Goal: Task Accomplishment & Management: Use online tool/utility

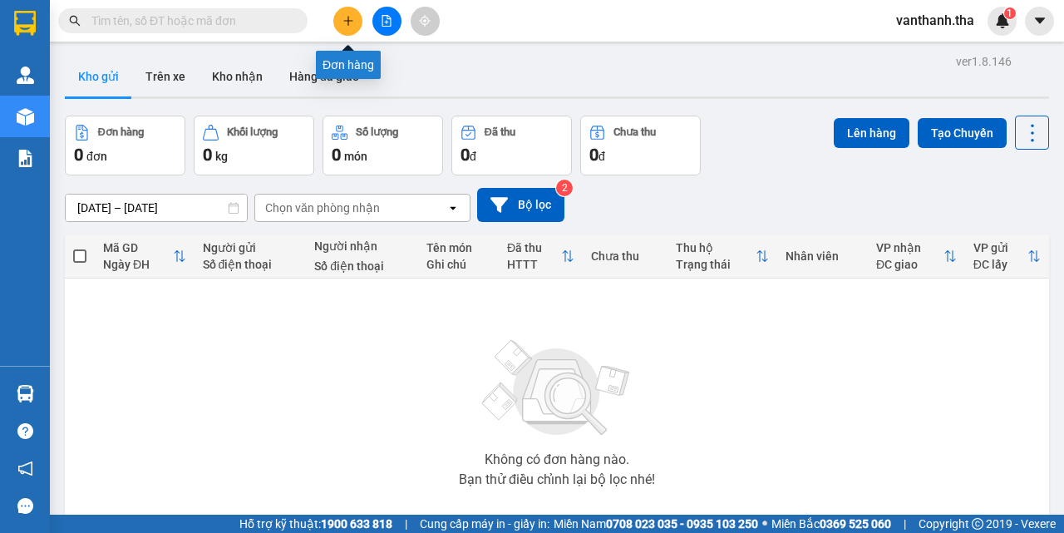
click at [352, 21] on icon "plus" at bounding box center [347, 20] width 9 height 1
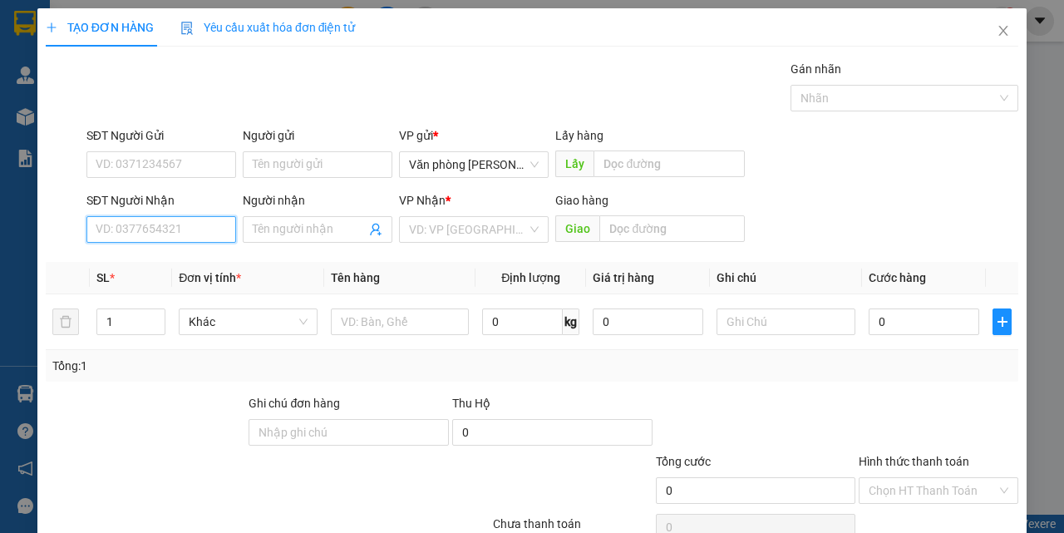
click at [191, 232] on input "SĐT Người Nhận" at bounding box center [161, 229] width 150 height 27
type input "0903875774"
click at [191, 267] on div "0903875774 - [PERSON_NAME]" at bounding box center [178, 262] width 164 height 18
type input "tiến hoàng"
type input "0903875774"
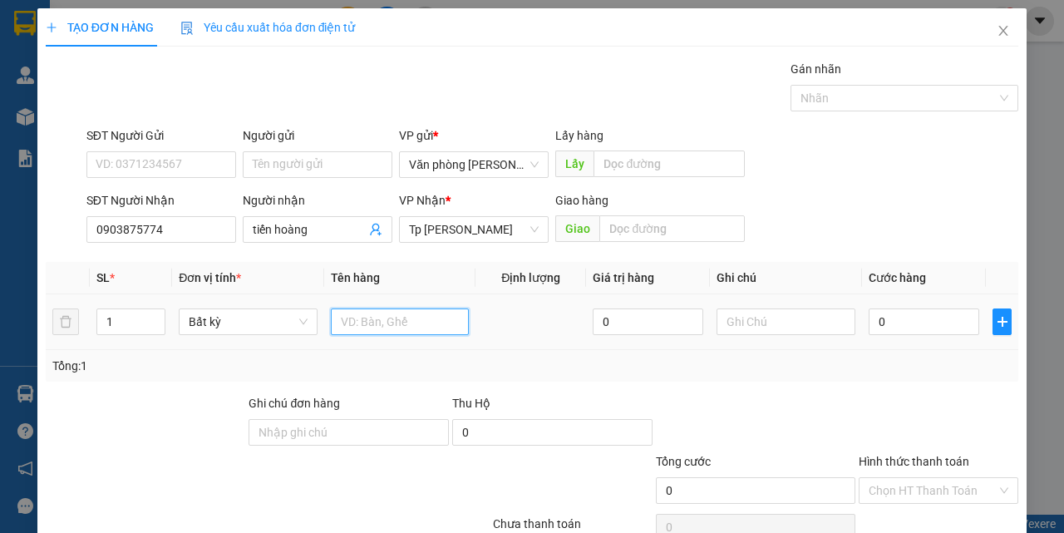
click at [404, 322] on input "text" at bounding box center [400, 321] width 139 height 27
type input "1h keo vàng_hàng mẫu"
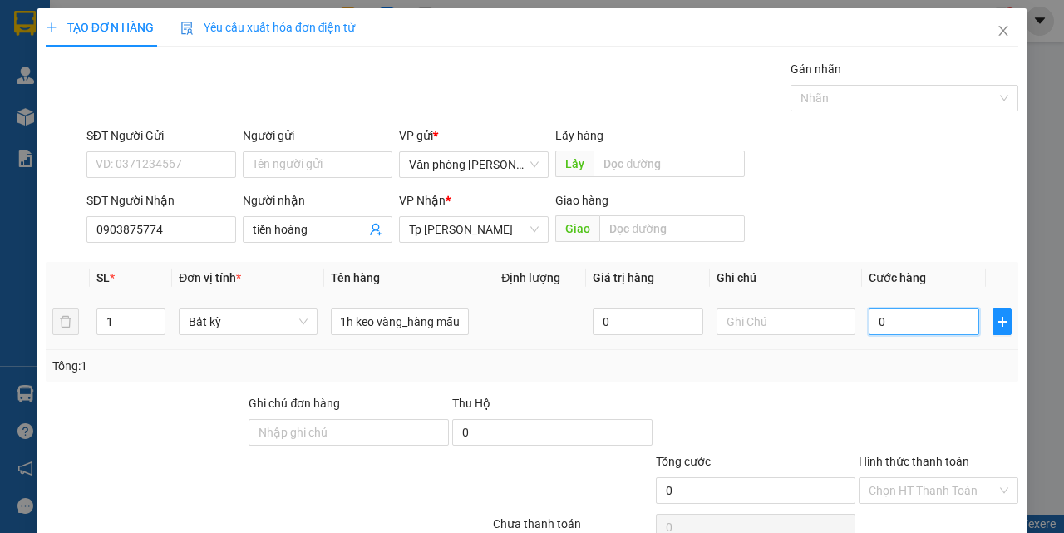
click at [937, 317] on input "0" at bounding box center [923, 321] width 111 height 27
type input "02"
type input "2"
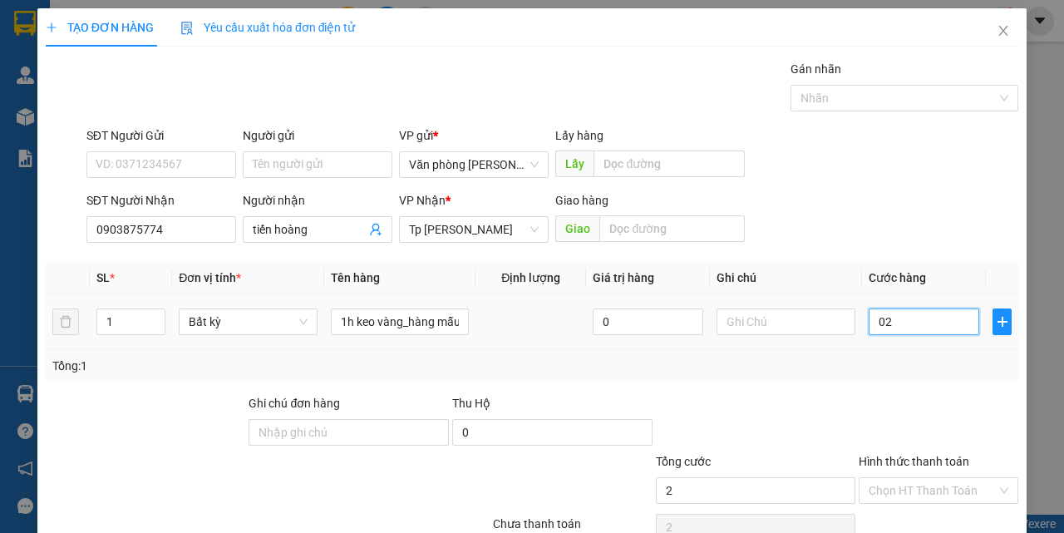
type input "020"
type input "20"
type input "20.000"
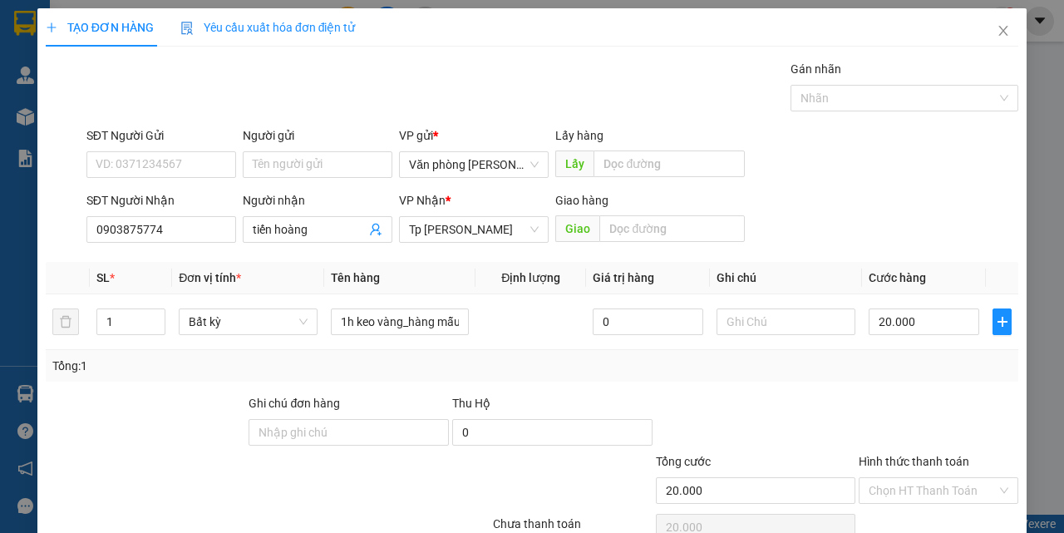
click at [901, 391] on div "Transit Pickup Surcharge Ids Transit Deliver Surcharge Ids Transit Deliver Surc…" at bounding box center [532, 321] width 972 height 523
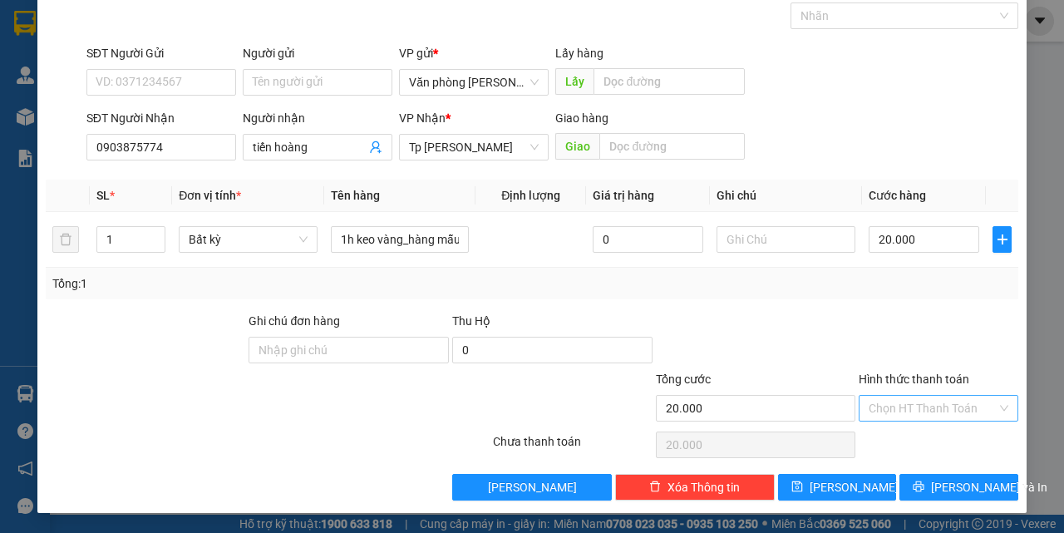
click at [917, 409] on input "Hình thức thanh toán" at bounding box center [932, 408] width 128 height 25
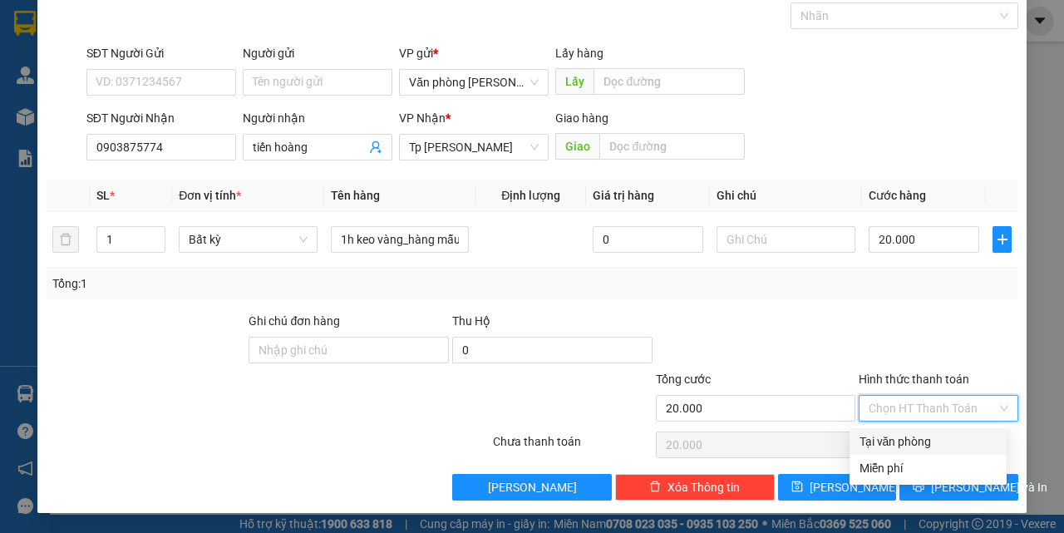
click at [914, 441] on div "Tại văn phòng" at bounding box center [927, 441] width 137 height 18
type input "0"
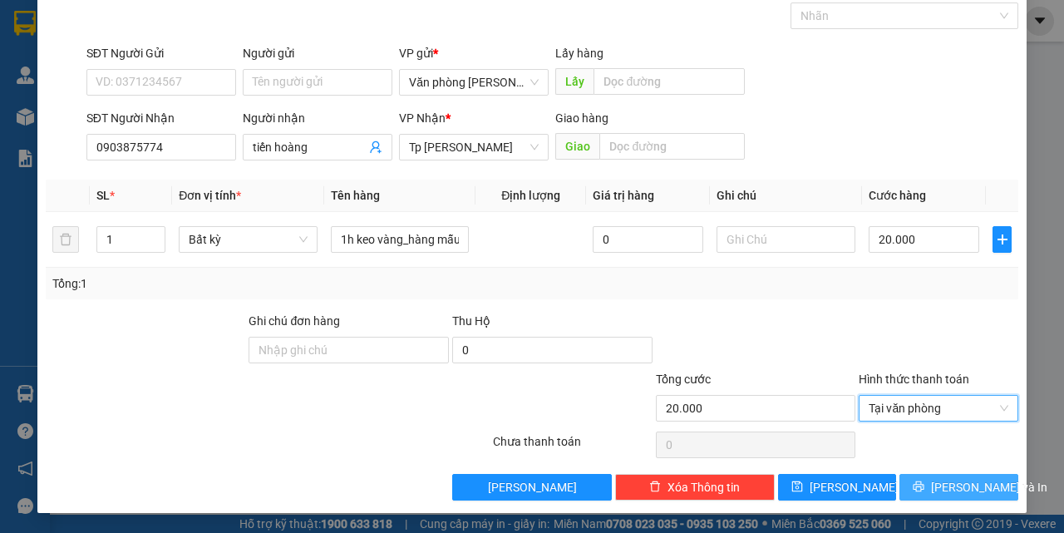
click at [924, 484] on icon "printer" at bounding box center [918, 486] width 11 height 11
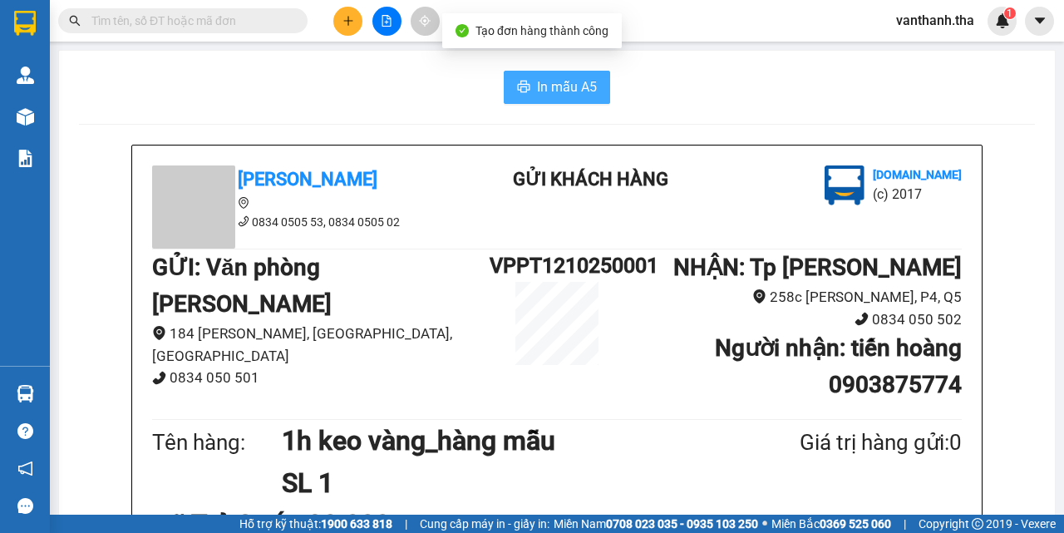
click at [543, 82] on span "In mẫu A5" at bounding box center [567, 86] width 60 height 21
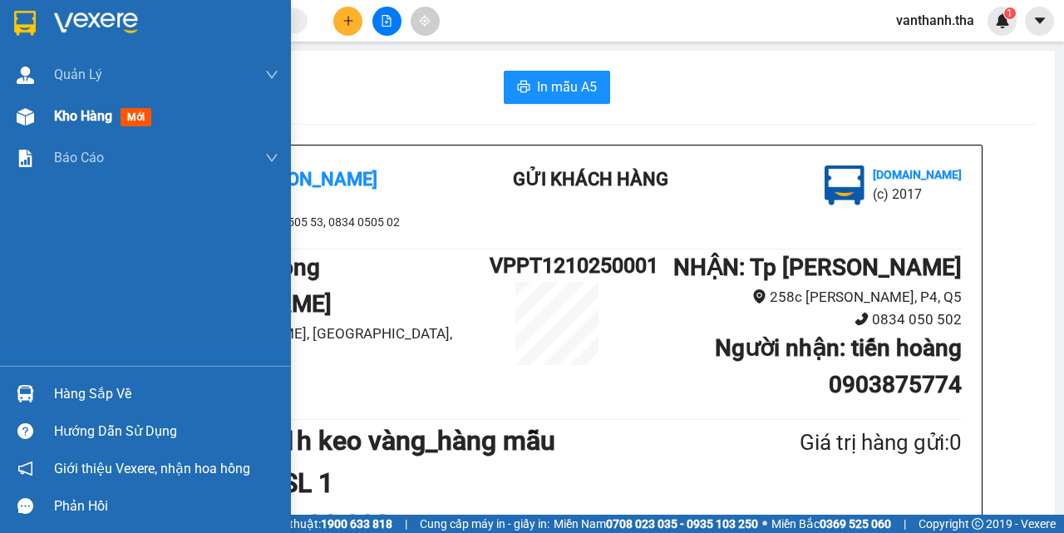
click at [65, 111] on span "Kho hàng" at bounding box center [83, 116] width 58 height 16
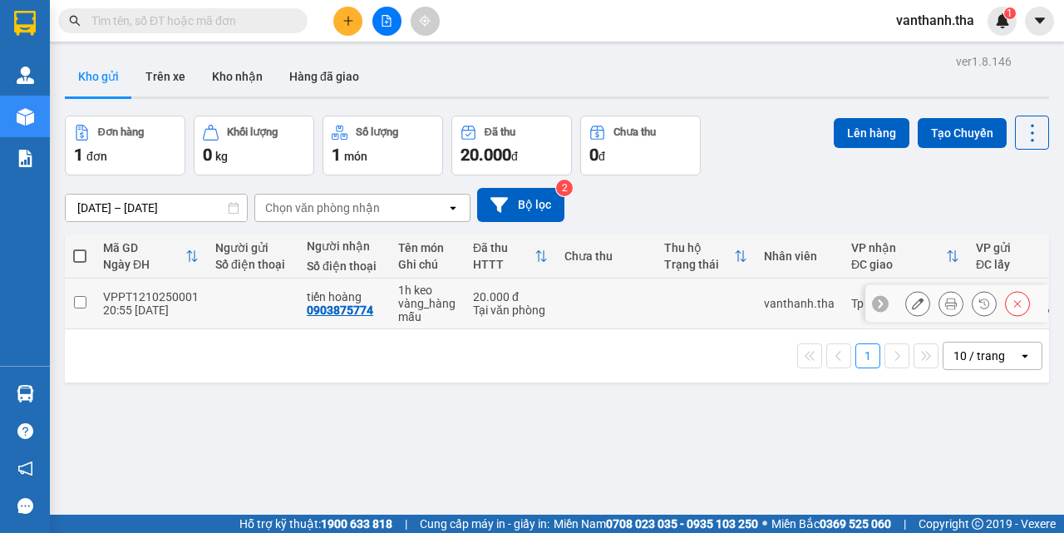
click at [446, 307] on div "1h keo vàng_hàng mẫu" at bounding box center [427, 303] width 58 height 40
checkbox input "true"
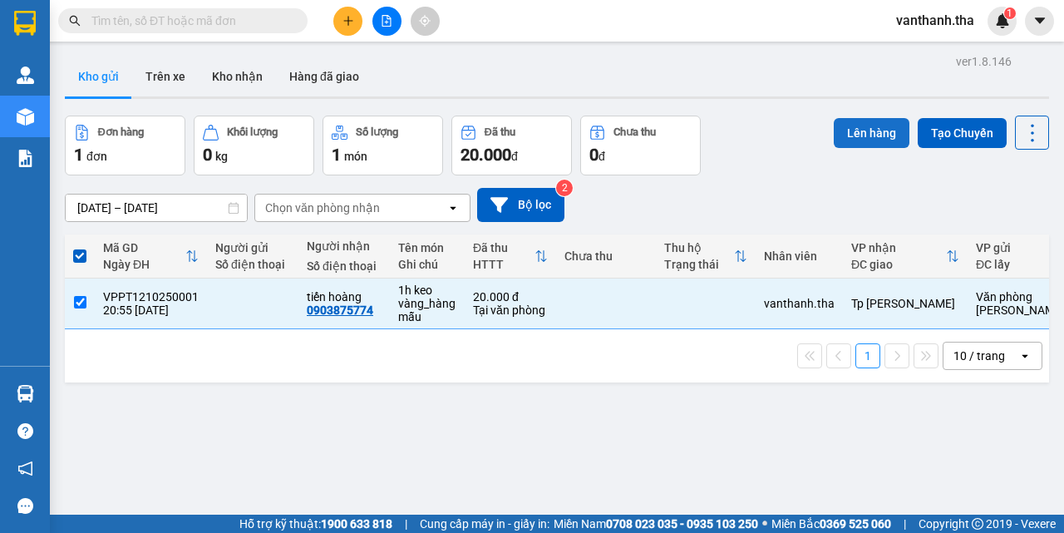
click at [859, 135] on button "Lên hàng" at bounding box center [872, 133] width 76 height 30
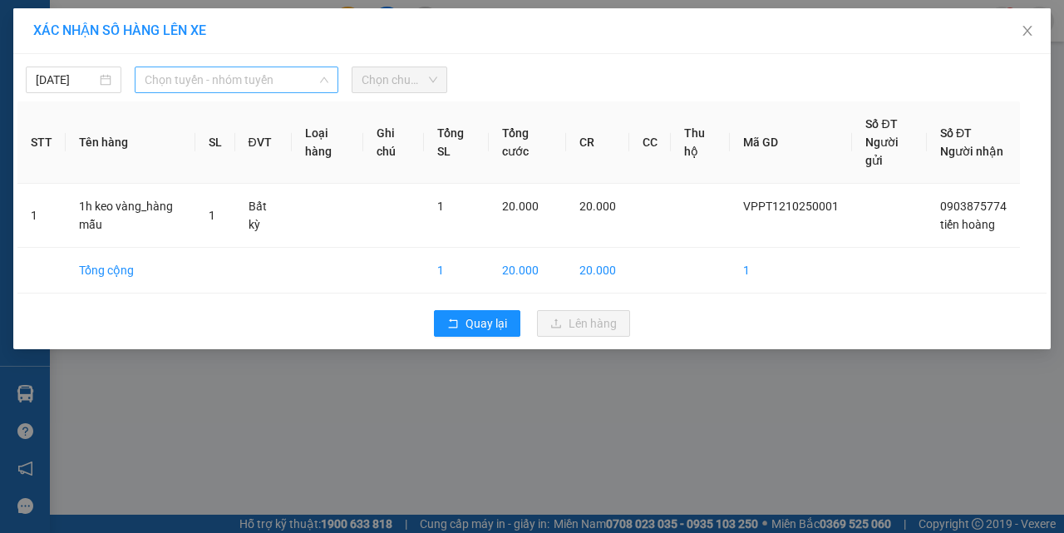
click at [270, 81] on span "Chọn tuyến - nhóm tuyến" at bounding box center [237, 79] width 184 height 25
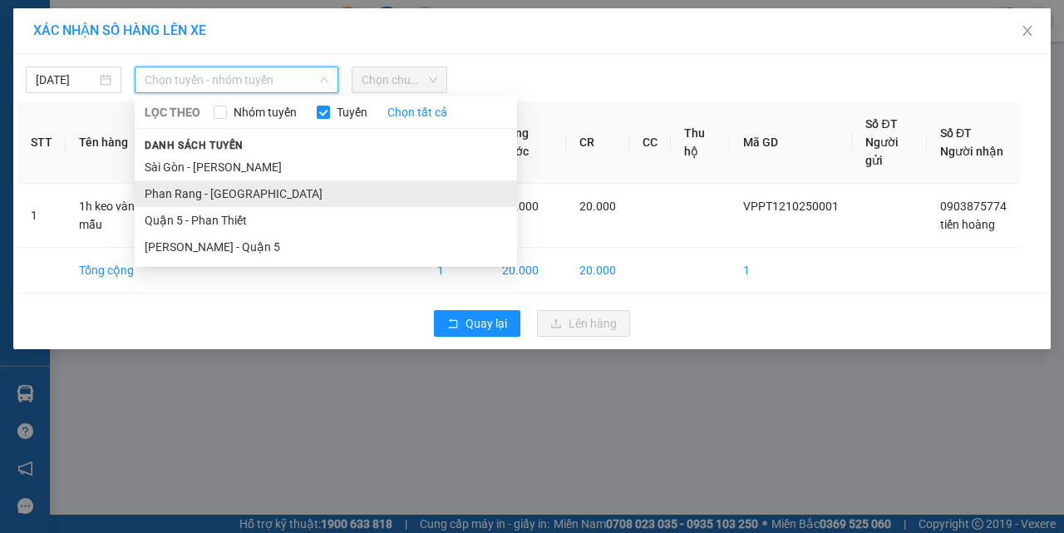
drag, startPoint x: 263, startPoint y: 198, endPoint x: 381, endPoint y: 88, distance: 161.1
click at [263, 197] on li "Phan Rang - [GEOGRAPHIC_DATA]" at bounding box center [326, 193] width 382 height 27
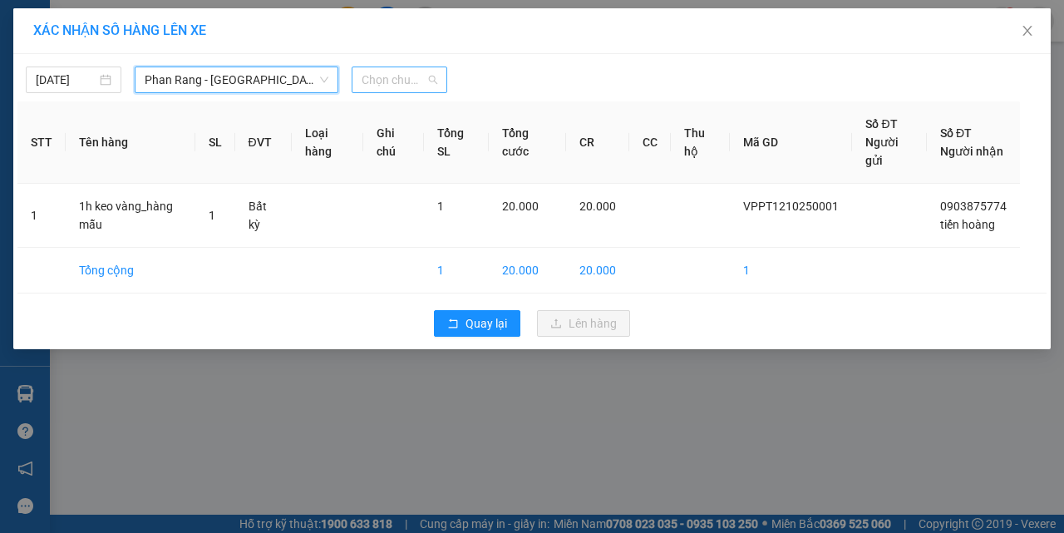
click at [428, 75] on span "Chọn chuyến" at bounding box center [399, 79] width 76 height 25
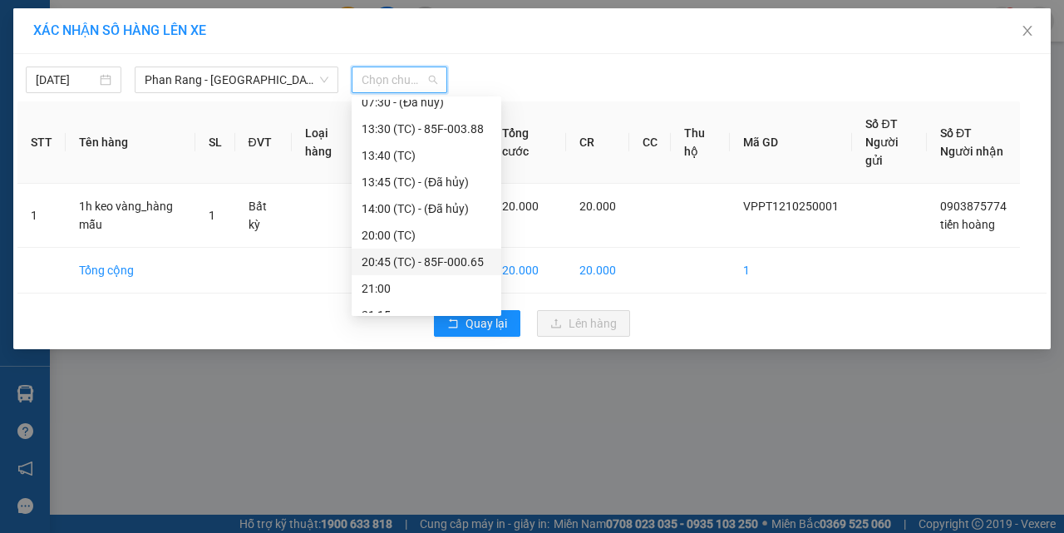
scroll to position [53, 0]
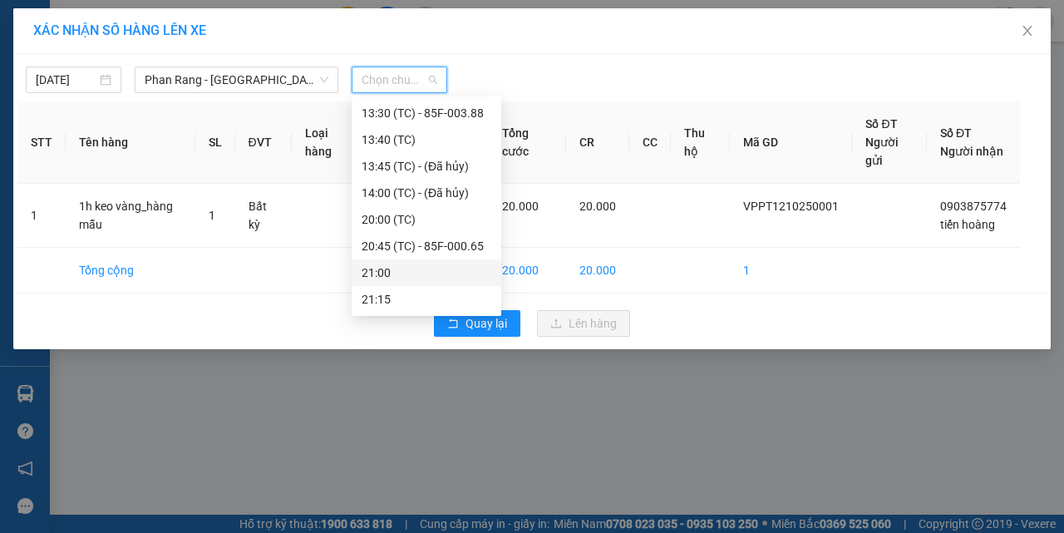
click at [388, 276] on div "21:00" at bounding box center [426, 272] width 130 height 18
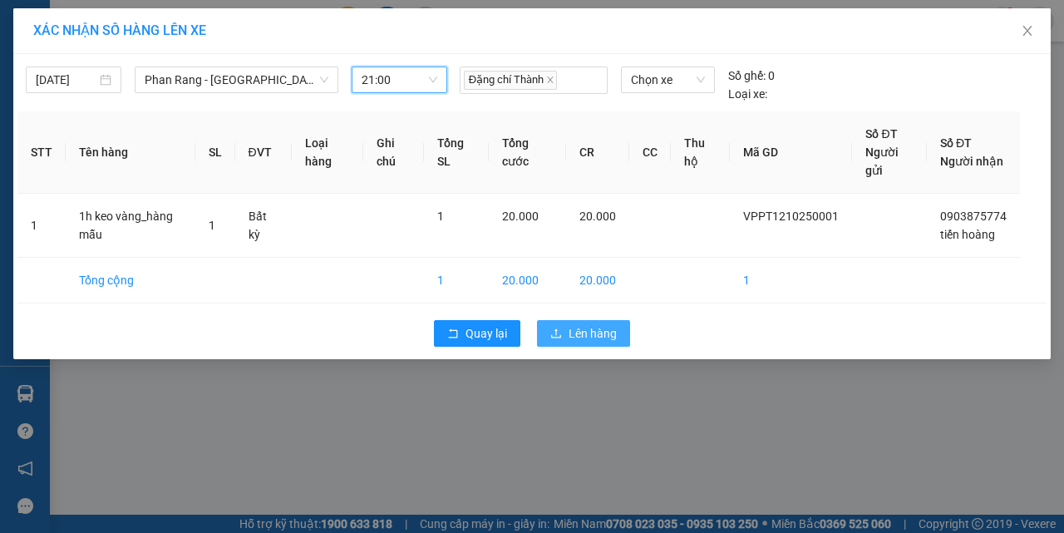
click at [563, 330] on button "Lên hàng" at bounding box center [583, 333] width 93 height 27
